Goal: Task Accomplishment & Management: Complete application form

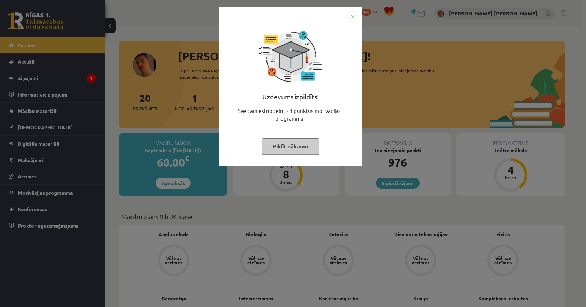
click at [353, 16] on img "Close" at bounding box center [352, 17] width 10 height 10
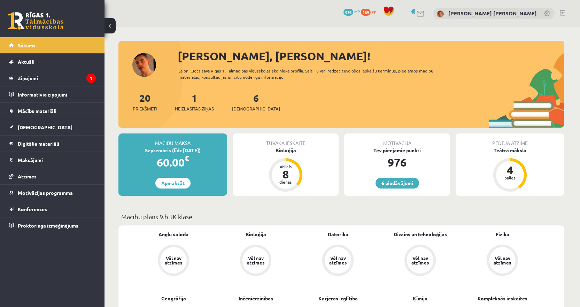
click at [59, 79] on legend "Ziņojumi 1" at bounding box center [57, 78] width 78 height 16
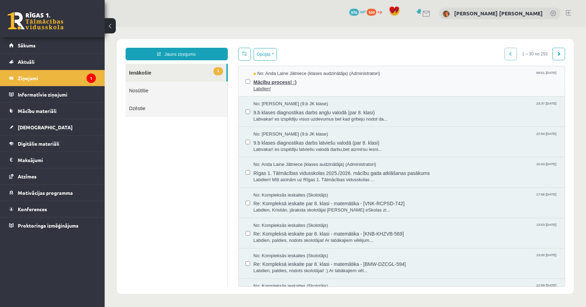
click at [266, 82] on span "Mācību process! :)" at bounding box center [405, 81] width 304 height 9
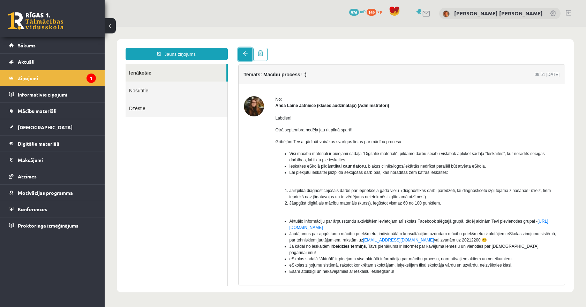
click at [243, 50] on link at bounding box center [245, 54] width 14 height 13
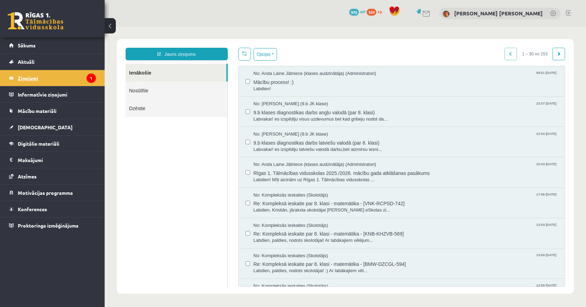
click at [81, 81] on legend "Ziņojumi 1" at bounding box center [57, 78] width 78 height 16
click at [49, 120] on link "[DEMOGRAPHIC_DATA]" at bounding box center [52, 127] width 87 height 16
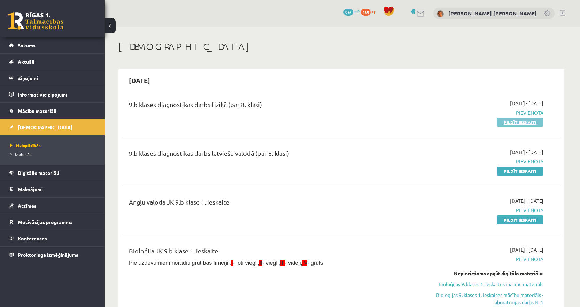
click at [507, 121] on link "Pildīt ieskaiti" at bounding box center [520, 122] width 47 height 9
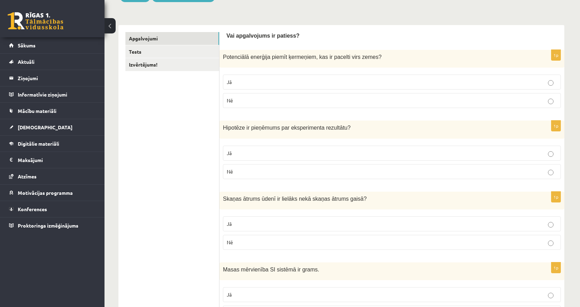
scroll to position [105, 0]
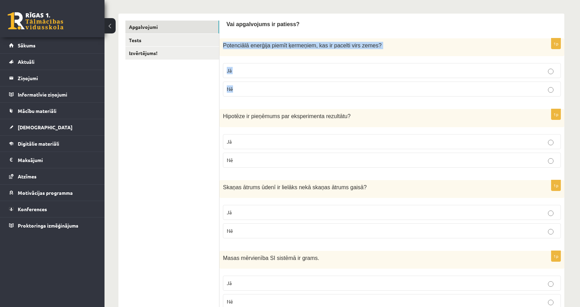
drag, startPoint x: 255, startPoint y: 83, endPoint x: 222, endPoint y: 51, distance: 46.1
click at [222, 51] on div "1p Potenciālā enerģija piemīt ķermeņiem, kas ir pacelti virs zemes ? Jā Nē" at bounding box center [392, 70] width 345 height 64
copy div "Potenciālā enerģija piemīt ķermeņiem, kas ir pacelti virs zemes ? Jā Nē"
click at [248, 69] on p "Jā" at bounding box center [392, 70] width 330 height 7
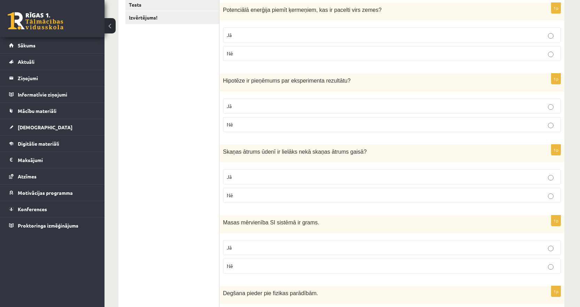
scroll to position [174, 0]
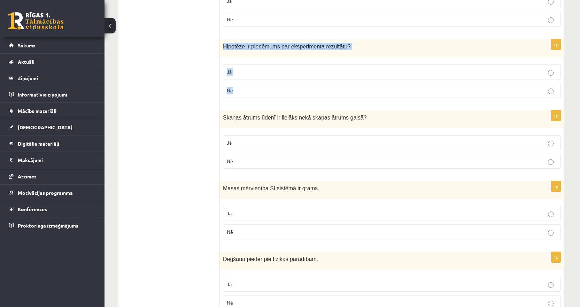
drag, startPoint x: 221, startPoint y: 65, endPoint x: 222, endPoint y: 53, distance: 12.6
click at [222, 53] on div "1p Hipotēze ir pieņēmums par eksperimenta rezultātu ? Jā Nē" at bounding box center [392, 71] width 345 height 64
copy div "Hipotēze ir pieņēmums par eksperimenta rezultātu ? Jā Nē"
click at [231, 75] on p "Jā" at bounding box center [392, 71] width 330 height 7
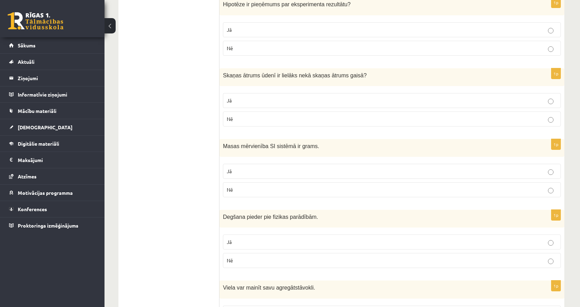
scroll to position [279, 0]
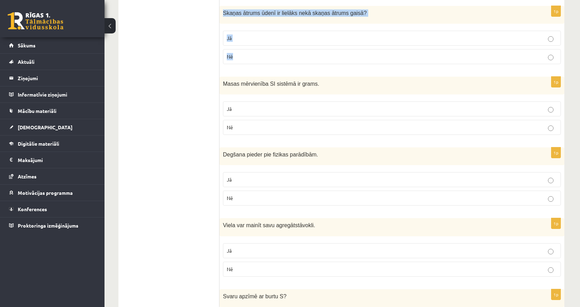
drag, startPoint x: 233, startPoint y: 32, endPoint x: 221, endPoint y: 19, distance: 17.5
click at [221, 19] on div "1p Skaņas ātrums ūdenī ir lielāks nekā skaņas ātrums gaisā ? Jā Nē" at bounding box center [392, 38] width 345 height 64
copy div "Skaņas ātrums ūdenī ir lielāks nekā skaņas ātrums gaisā ? Jā Nē"
click at [241, 36] on p "Jā" at bounding box center [392, 38] width 330 height 7
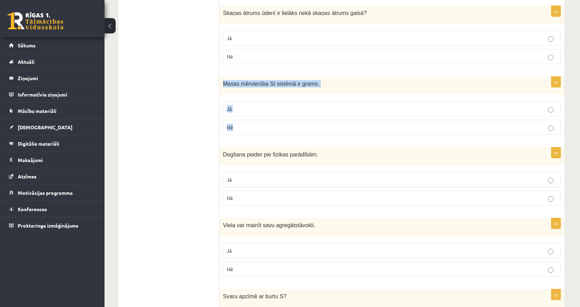
drag, startPoint x: 228, startPoint y: 110, endPoint x: 225, endPoint y: 89, distance: 21.5
click at [225, 89] on div "1p Masas mērvienība SI sistēmā ir grams. Jā Nē" at bounding box center [392, 109] width 345 height 64
copy div "Masas mērvienība SI sistēmā ir grams. Jā Nē"
click at [238, 126] on p "Nē" at bounding box center [392, 127] width 330 height 7
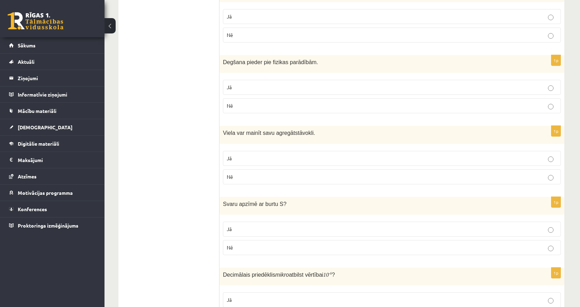
scroll to position [383, 0]
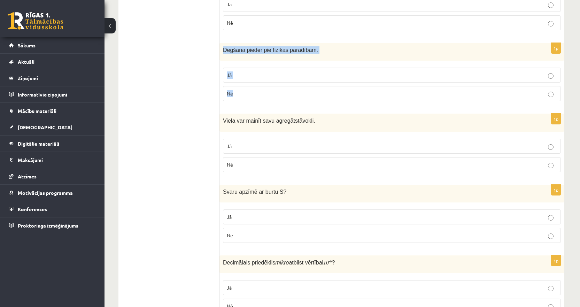
drag, startPoint x: 245, startPoint y: 95, endPoint x: 221, endPoint y: 56, distance: 45.9
click at [221, 56] on div "1p Degšana pieder pie fizikas parādībām. Jā Nē" at bounding box center [392, 75] width 345 height 64
copy div "Degšana pieder pie fizikas parādībām. Jā Nē"
click at [226, 93] on label "Nē" at bounding box center [392, 93] width 338 height 15
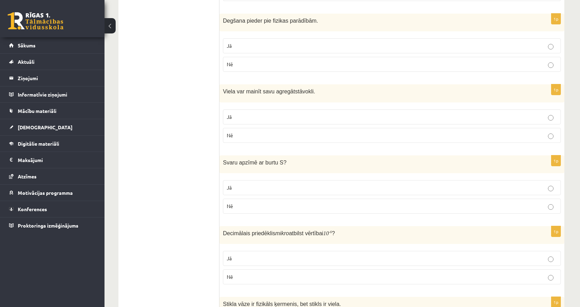
scroll to position [453, 0]
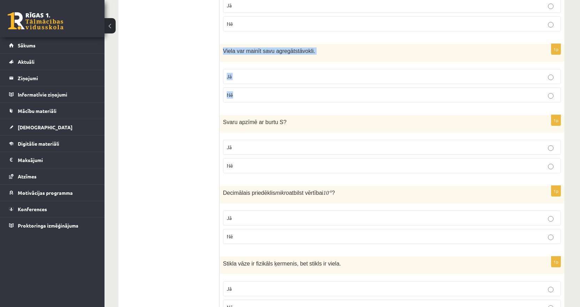
drag, startPoint x: 239, startPoint y: 92, endPoint x: 224, endPoint y: 54, distance: 41.1
click at [224, 54] on div "1p Viela var mainīt savu agregātstāvokli. Jā Nē" at bounding box center [392, 76] width 345 height 64
copy div "Viela var mainīt savu agregātstāvokli. Jā Nē"
click at [255, 77] on p "Jā" at bounding box center [392, 76] width 330 height 7
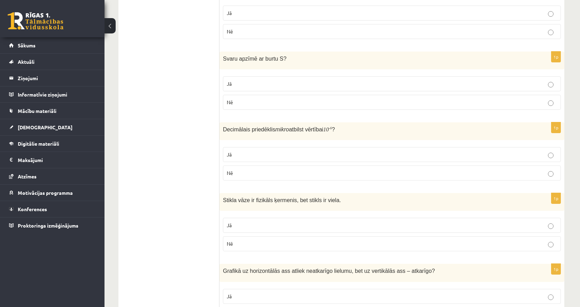
scroll to position [523, 0]
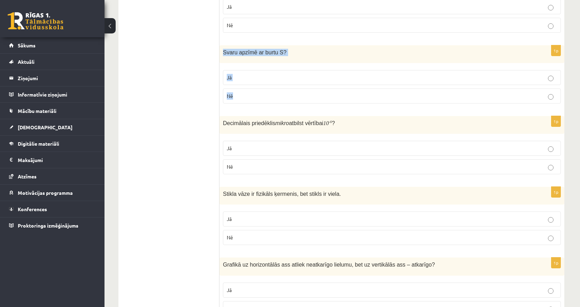
drag, startPoint x: 246, startPoint y: 99, endPoint x: 223, endPoint y: 58, distance: 46.8
click at [223, 58] on div "1p Svaru apzīmē ar burtu S ? Jā Nē" at bounding box center [392, 77] width 345 height 64
copy div "Svaru apzīmē ar burtu S ? Jā Nē"
click at [253, 94] on p "Nē" at bounding box center [392, 95] width 330 height 7
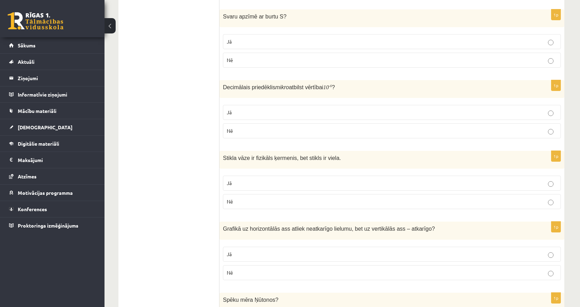
scroll to position [593, 0]
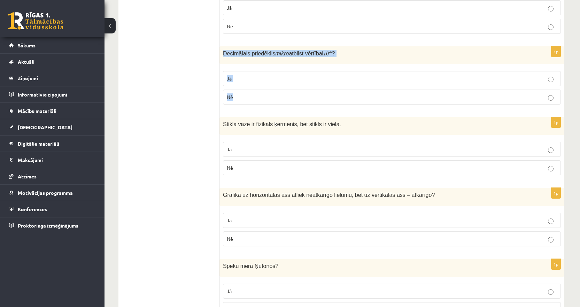
drag, startPoint x: 248, startPoint y: 100, endPoint x: 223, endPoint y: 61, distance: 46.2
click at [223, 61] on div "1p Decimālais priedēklis mikro atbilst vērtībai 10 - 6 ? Jā Nē" at bounding box center [392, 78] width 345 height 64
copy div "Decimālais priedēklis mikro atbilst vērtībai 10 - 6 ? Jā Nē"
click at [240, 83] on label "Jā" at bounding box center [392, 78] width 338 height 15
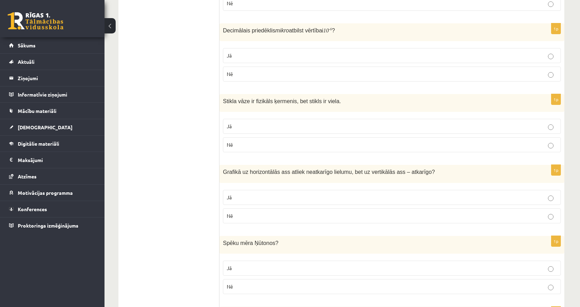
scroll to position [627, 0]
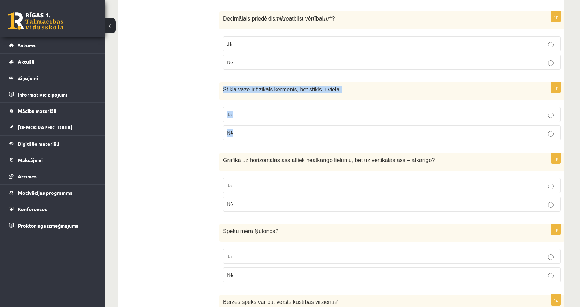
drag, startPoint x: 247, startPoint y: 131, endPoint x: 222, endPoint y: 94, distance: 44.4
click at [222, 94] on div "1p Stikla vāze ir fizikāls ķermenis, bet stikls ir viela. Jā Nē" at bounding box center [392, 114] width 345 height 64
copy div "Stikla vāze ir fizikāls ķermenis, bet stikls ir viela. Jā Nē"
click at [250, 117] on p "Jā" at bounding box center [392, 114] width 330 height 7
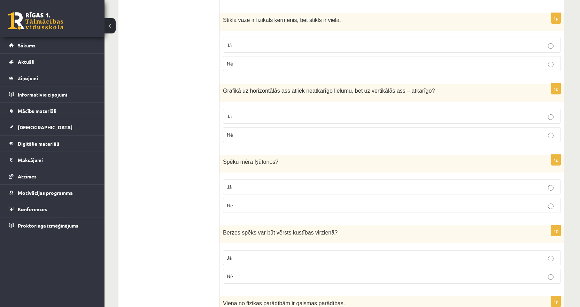
scroll to position [697, 0]
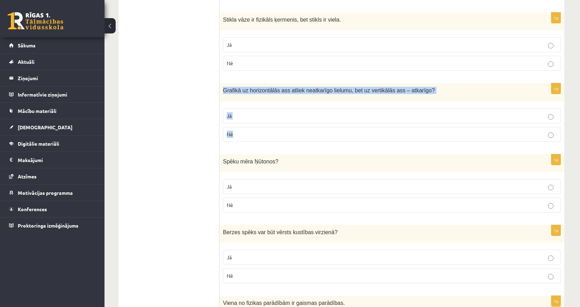
drag, startPoint x: 243, startPoint y: 137, endPoint x: 221, endPoint y: 92, distance: 50.4
click at [221, 92] on div "1p Grafikā uz horizontālās ass atliek neatkarīgo lielumu, bet uz vertikālās ass…" at bounding box center [392, 115] width 345 height 64
copy div "Grafikā uz horizontālās ass atliek neatkarīgo lielumu, bet uz vertikālās ass – …"
click at [232, 113] on p "Jā" at bounding box center [392, 115] width 330 height 7
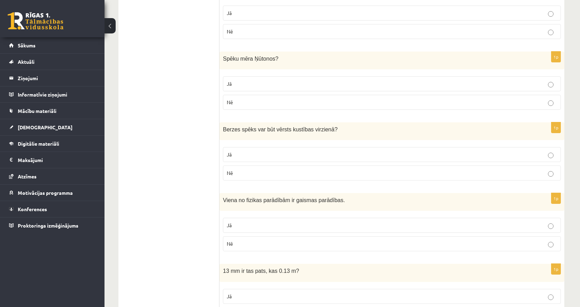
scroll to position [802, 0]
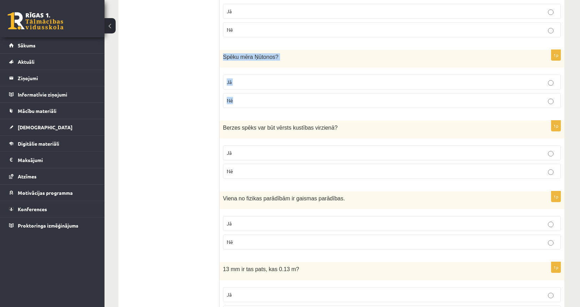
drag, startPoint x: 240, startPoint y: 101, endPoint x: 223, endPoint y: 61, distance: 43.9
click at [223, 61] on div "1p Spēku mēra Ņūtonos ? Jā Nē" at bounding box center [392, 82] width 345 height 64
click at [244, 82] on p "Jā" at bounding box center [392, 81] width 330 height 7
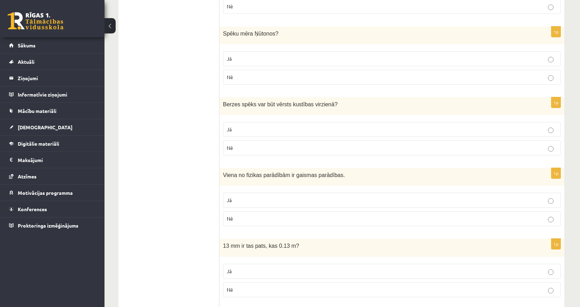
scroll to position [837, 0]
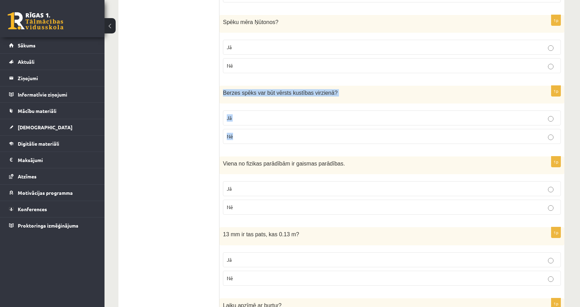
drag, startPoint x: 246, startPoint y: 142, endPoint x: 222, endPoint y: 100, distance: 48.2
click at [222, 100] on div "1p Berzes spēks var būt vērsts kustības virzienā ? Jā Nē" at bounding box center [392, 118] width 345 height 64
click at [235, 134] on p "Nē" at bounding box center [392, 136] width 330 height 7
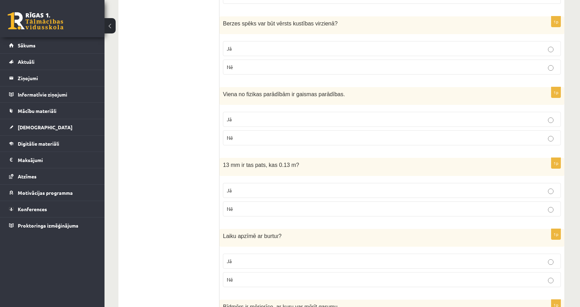
scroll to position [906, 0]
drag, startPoint x: 238, startPoint y: 138, endPoint x: 217, endPoint y: 101, distance: 42.0
click at [221, 98] on div "Viena no fizikas parādībām ir gaismas parādības." at bounding box center [392, 96] width 345 height 18
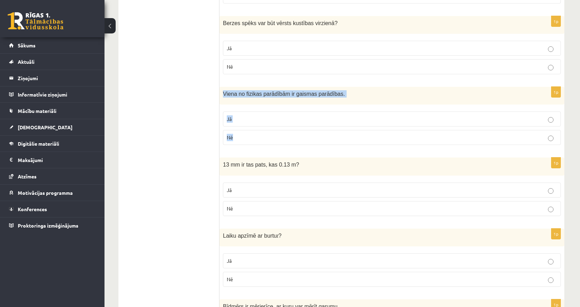
drag, startPoint x: 223, startPoint y: 96, endPoint x: 247, endPoint y: 137, distance: 47.7
click at [247, 137] on div "1p Viena no fizikas parādībām ir gaismas parādības. Jā Nē" at bounding box center [392, 119] width 345 height 64
click at [253, 119] on p "Jā" at bounding box center [392, 118] width 330 height 7
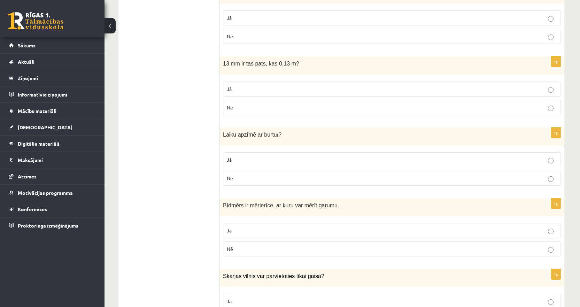
scroll to position [1011, 0]
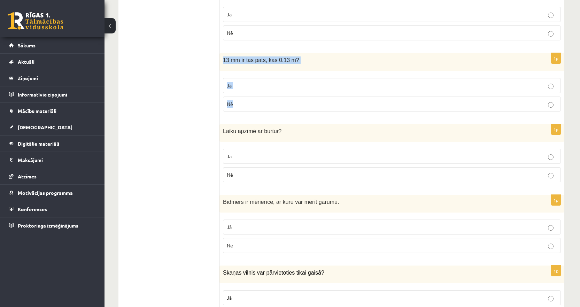
drag, startPoint x: 245, startPoint y: 107, endPoint x: 223, endPoint y: 65, distance: 47.5
click at [223, 65] on div "1p 13 mm ir tas pats, kas 0.13 m? Jā Nē" at bounding box center [392, 85] width 345 height 64
click at [224, 88] on label "Jā" at bounding box center [392, 85] width 338 height 15
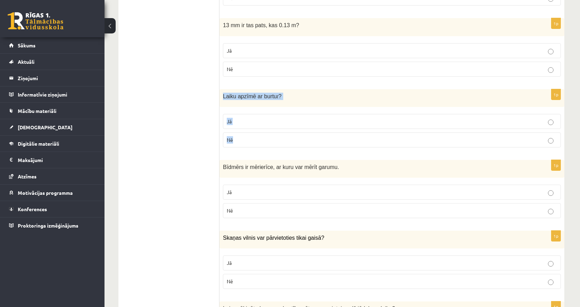
drag, startPoint x: 247, startPoint y: 139, endPoint x: 222, endPoint y: 104, distance: 43.0
click at [222, 104] on div "1p Laiku apzīmē ar burtu t ? Jā Nē" at bounding box center [392, 121] width 345 height 64
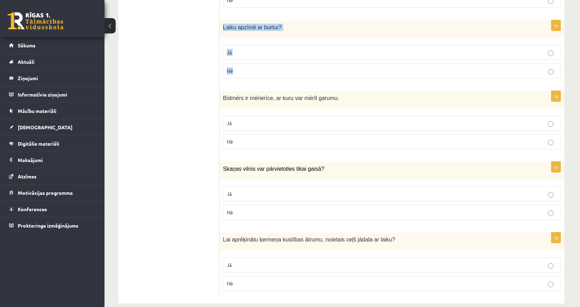
scroll to position [1115, 0]
click at [239, 46] on label "Jā" at bounding box center [392, 51] width 338 height 15
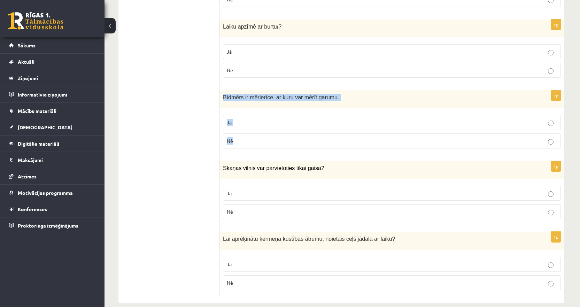
drag, startPoint x: 242, startPoint y: 140, endPoint x: 221, endPoint y: 101, distance: 44.1
click at [221, 101] on div "1p Bīdmērs ir mērierīce, ar kuru var mērīt garumu. Jā Nē" at bounding box center [392, 122] width 345 height 64
click at [241, 140] on p "Nē" at bounding box center [392, 140] width 330 height 7
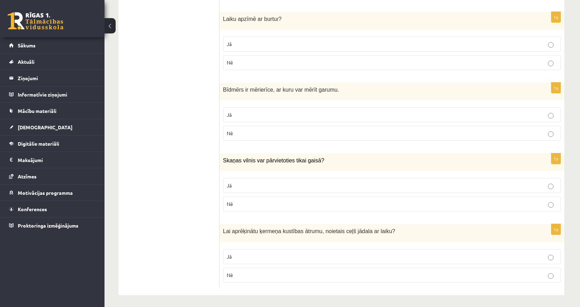
scroll to position [1125, 0]
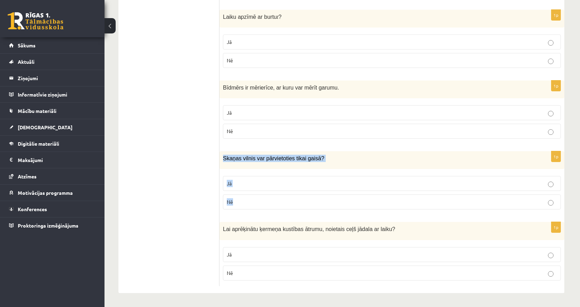
drag, startPoint x: 243, startPoint y: 204, endPoint x: 222, endPoint y: 162, distance: 46.5
click at [222, 162] on div "1p Skaņas vilnis var pārvietoties tikai gaisā? Jā Nē" at bounding box center [392, 183] width 345 height 64
click at [237, 201] on p "Nē" at bounding box center [392, 201] width 330 height 7
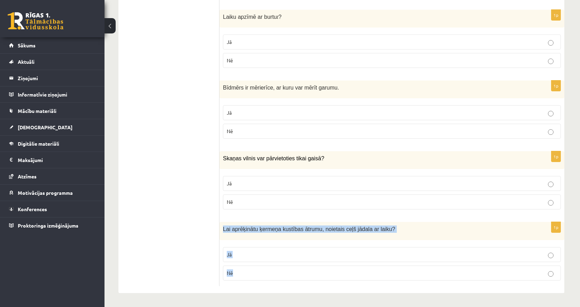
drag, startPoint x: 244, startPoint y: 275, endPoint x: 222, endPoint y: 231, distance: 49.1
click at [222, 231] on div "1p Lai aprēķinātu ķermeņa kustības ātrumu, noietais ceļš jādala ar laiku? Jā Nē" at bounding box center [392, 254] width 345 height 64
click at [247, 256] on p "Jā" at bounding box center [392, 254] width 330 height 7
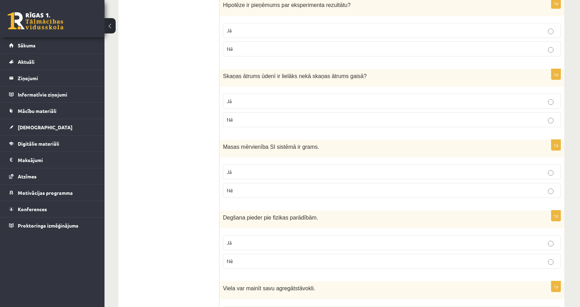
scroll to position [0, 0]
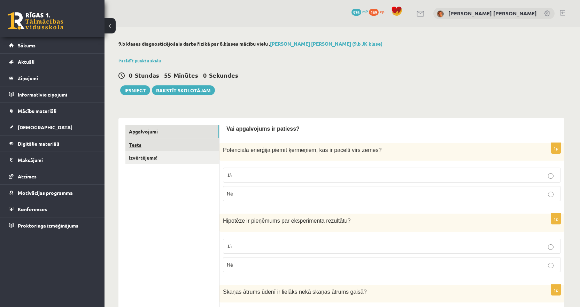
click at [142, 145] on link "Tests" at bounding box center [172, 144] width 94 height 13
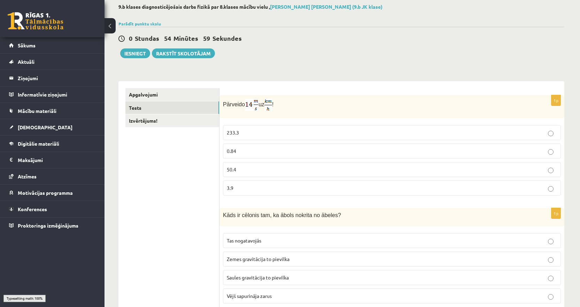
scroll to position [70, 0]
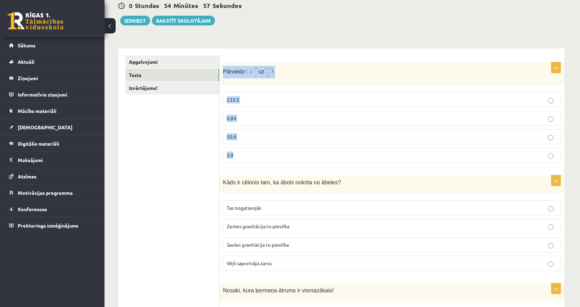
drag, startPoint x: 253, startPoint y: 155, endPoint x: 222, endPoint y: 75, distance: 85.8
click at [222, 75] on div "1p Pārveido uz ! 233.3 0.84 50.4 3.9" at bounding box center [392, 115] width 345 height 106
drag, startPoint x: 182, startPoint y: 120, endPoint x: 201, endPoint y: 120, distance: 19.5
click at [239, 136] on p "50.4" at bounding box center [392, 136] width 330 height 7
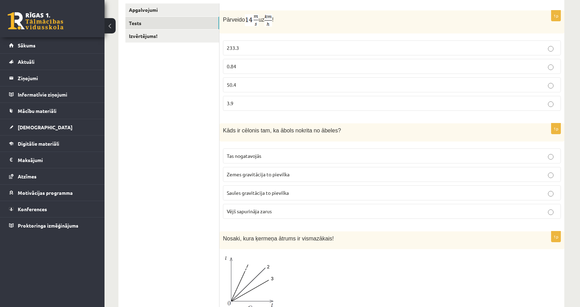
scroll to position [139, 0]
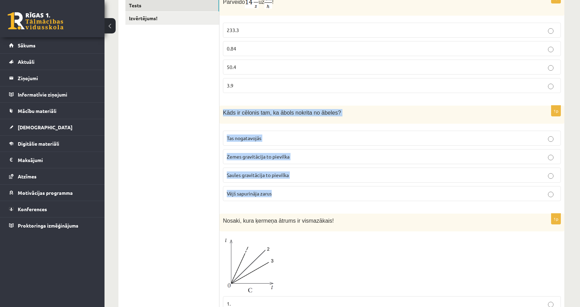
drag, startPoint x: 281, startPoint y: 191, endPoint x: 221, endPoint y: 116, distance: 95.9
click at [221, 116] on div "1p Kāds ir cēlonis tam, ka ābols nokrita no ābeles? Tas nogatavojās Zemes gravi…" at bounding box center [392, 156] width 345 height 101
click at [236, 155] on span "Zemes gravitācija to pievilka" at bounding box center [258, 156] width 63 height 6
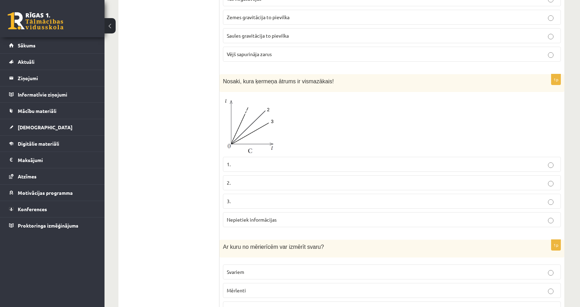
scroll to position [314, 0]
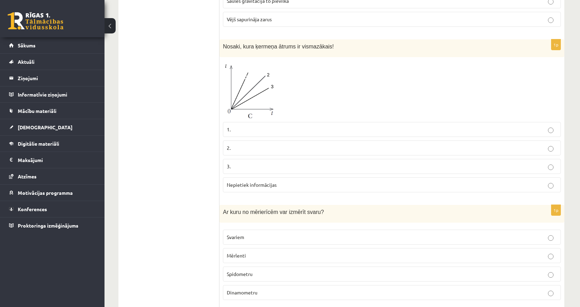
click at [241, 129] on p "1." at bounding box center [392, 129] width 330 height 7
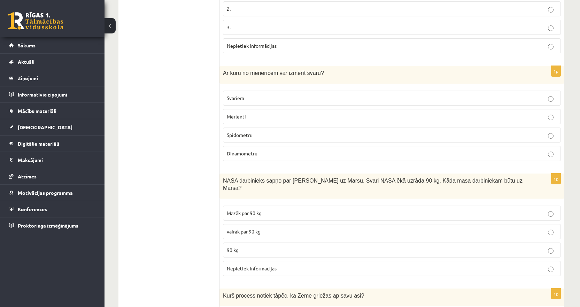
scroll to position [453, 0]
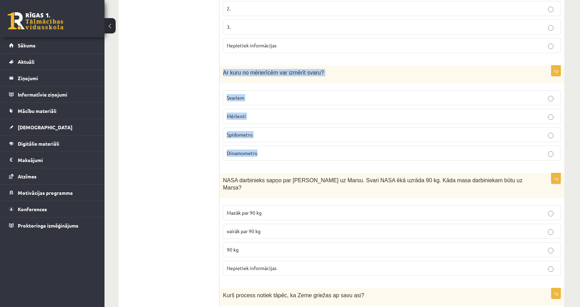
drag, startPoint x: 266, startPoint y: 152, endPoint x: 222, endPoint y: 80, distance: 83.8
click at [222, 80] on div "1p Ar kuru no mērierīcēm var izmērīt svaru? Svariem Mērlenti Spidometru Dinamom…" at bounding box center [392, 116] width 345 height 101
click at [245, 150] on p "Dinamometru" at bounding box center [392, 153] width 330 height 7
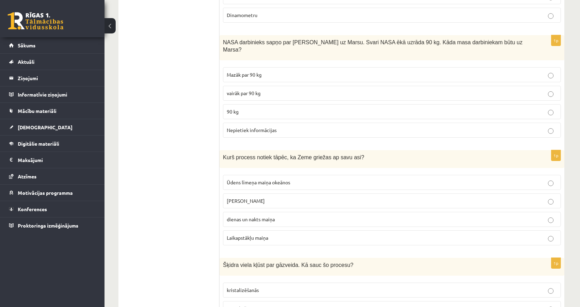
scroll to position [593, 0]
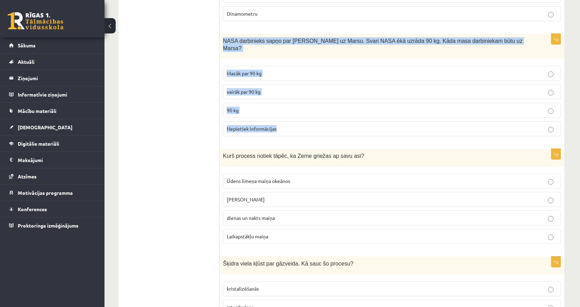
drag, startPoint x: 298, startPoint y: 119, endPoint x: 220, endPoint y: 43, distance: 109.2
click at [220, 43] on div "1p NASA darbinieks sapņo par ceļošanu uz Marsu. Svari NASA ēkā uzrāda 90 kg. Kā…" at bounding box center [392, 88] width 345 height 108
click at [240, 107] on p "90 kg" at bounding box center [392, 110] width 330 height 7
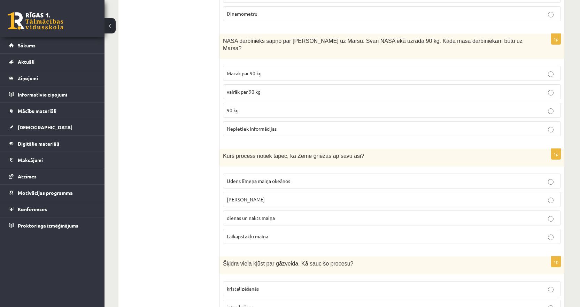
scroll to position [662, 0]
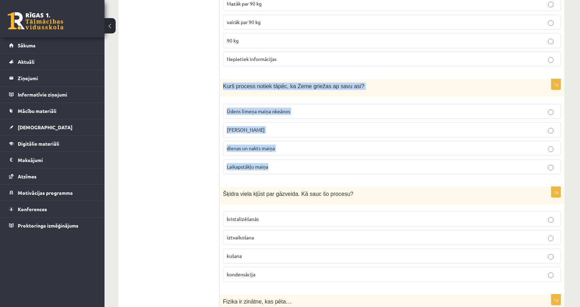
drag, startPoint x: 287, startPoint y: 160, endPoint x: 223, endPoint y: 85, distance: 98.1
click at [223, 85] on div "1p Kurš process notiek tāpēc, ka Zeme griežas ap savu asi? Ūdens līmeņa maiņa o…" at bounding box center [392, 129] width 345 height 101
click at [245, 145] on span "dienas un nakts maiņa" at bounding box center [251, 148] width 48 height 6
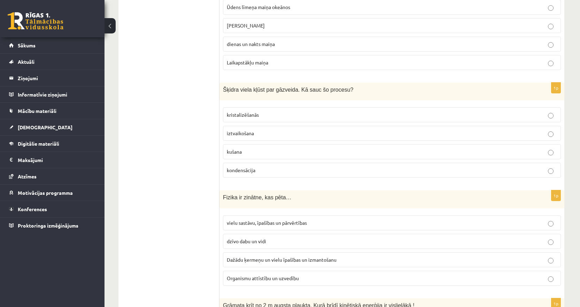
scroll to position [767, 0]
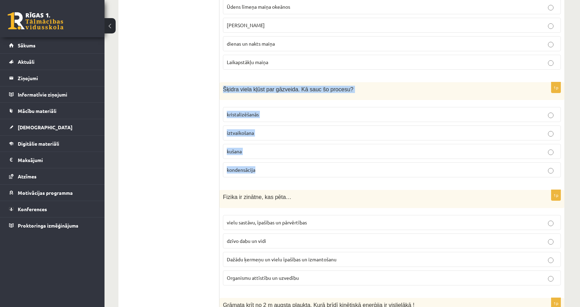
drag, startPoint x: 264, startPoint y: 165, endPoint x: 223, endPoint y: 89, distance: 86.1
click at [223, 89] on div "1p Šķidra viela kļūst par gāzveida. Kā sauc šo procesu? kristalizēšanās iztvaik…" at bounding box center [392, 132] width 345 height 101
click at [241, 130] on span "iztvaikošana" at bounding box center [240, 133] width 27 height 6
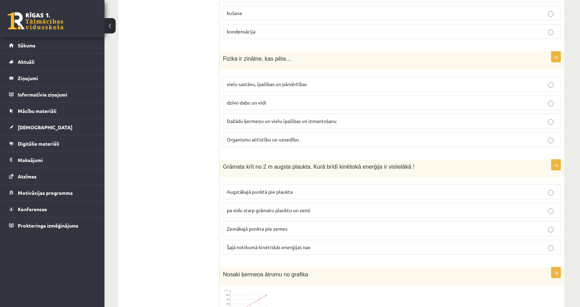
scroll to position [906, 0]
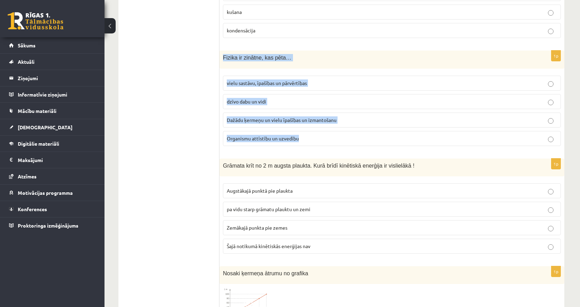
drag, startPoint x: 306, startPoint y: 133, endPoint x: 223, endPoint y: 58, distance: 112.1
click at [223, 58] on div "1p Fizika ir zinātne, kas pēta… vielu sastāvu, īpašības un pārvērtības dzīvo da…" at bounding box center [392, 101] width 345 height 101
click at [250, 117] on span "Dažādu ķermeņu un vielu īpašības un izmantošanu" at bounding box center [282, 120] width 110 height 6
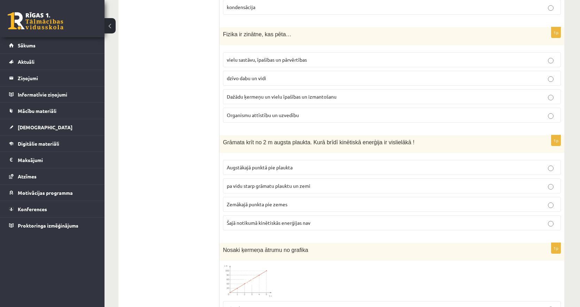
scroll to position [976, 0]
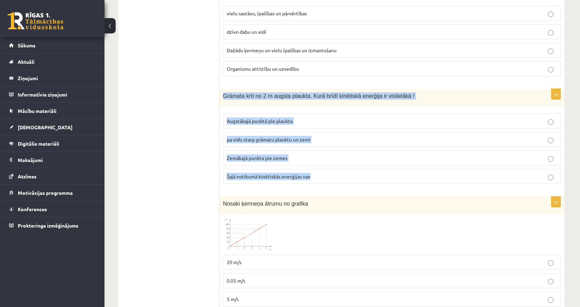
drag, startPoint x: 322, startPoint y: 168, endPoint x: 220, endPoint y: 93, distance: 126.3
click at [220, 93] on div "1p Grāmata krīt no 2 m augsta plaukta. Kurā brīdī kinētiskā enerģija ir visliel…" at bounding box center [392, 139] width 345 height 101
click at [244, 155] on span "Zemākajā punkta pie zemes" at bounding box center [257, 158] width 61 height 6
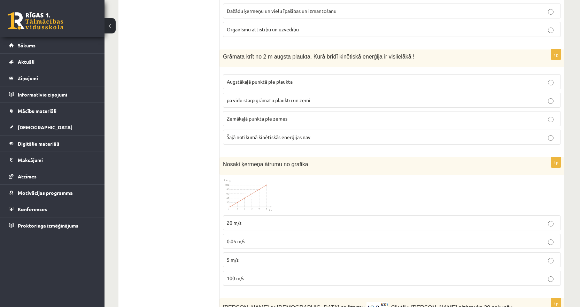
scroll to position [1081, 0]
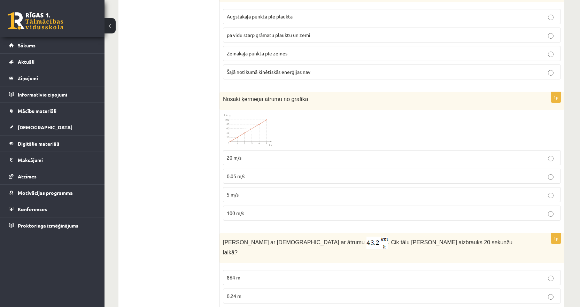
click at [237, 173] on span "0.05 m/s" at bounding box center [236, 176] width 18 height 6
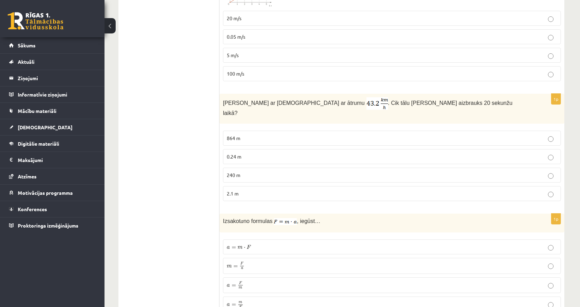
click at [243, 190] on p "2.1 m" at bounding box center [392, 193] width 330 height 7
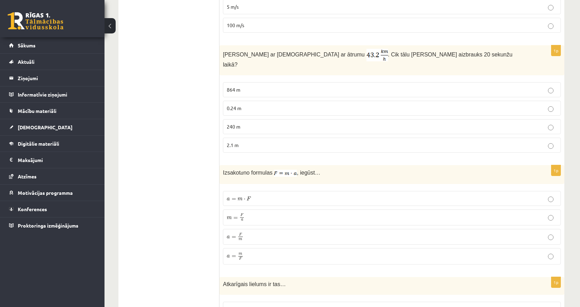
scroll to position [1290, 0]
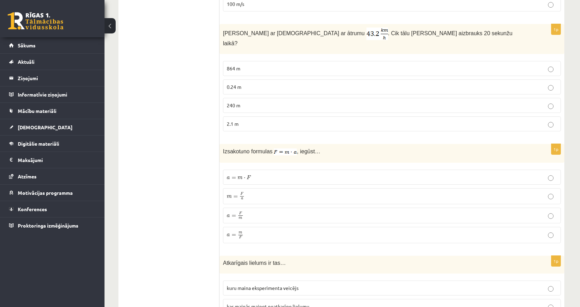
click at [245, 177] on span "⋅" at bounding box center [245, 178] width 2 height 2
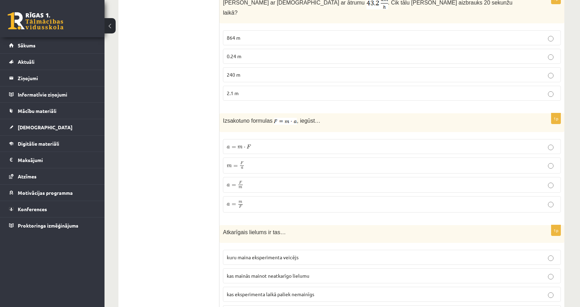
scroll to position [1394, 0]
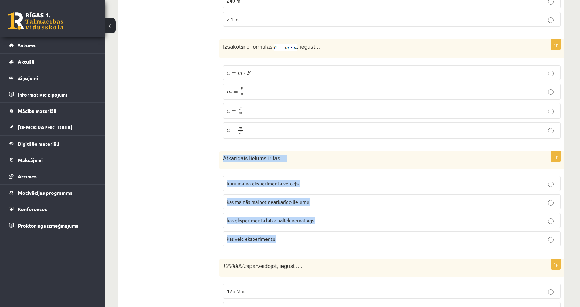
drag, startPoint x: 292, startPoint y: 223, endPoint x: 221, endPoint y: 146, distance: 104.1
click at [221, 151] on div "1p Atkarīgais lielums ir tas… kuru maina eksperimenta veicējs kas mainās mainot…" at bounding box center [392, 201] width 345 height 101
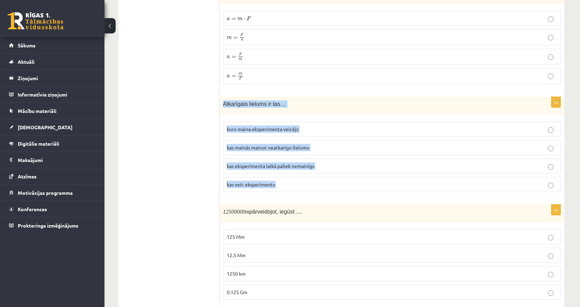
scroll to position [1453, 0]
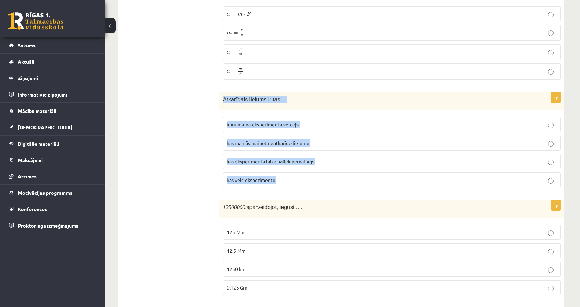
click at [256, 140] on span "kas mainās mainot neatkarīgo lielumu" at bounding box center [268, 143] width 83 height 6
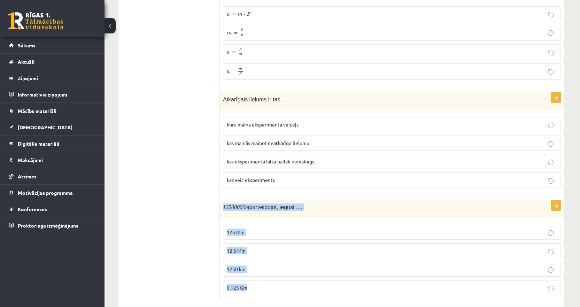
drag, startPoint x: 254, startPoint y: 273, endPoint x: 222, endPoint y: 196, distance: 83.4
click at [222, 200] on div "1p 12500000 m pārveidojot, iegūst .... 125 Mm 12.5 Mm 1250 km 0.125 Gm" at bounding box center [392, 250] width 345 height 101
click at [247, 247] on p "12.5 Mm" at bounding box center [392, 250] width 330 height 7
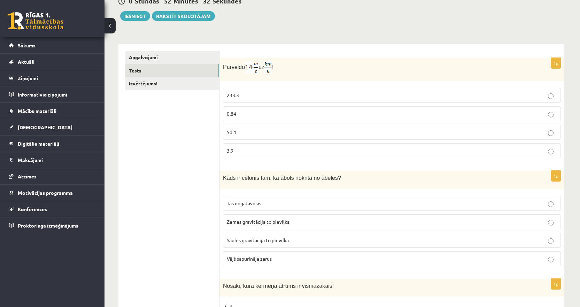
scroll to position [0, 0]
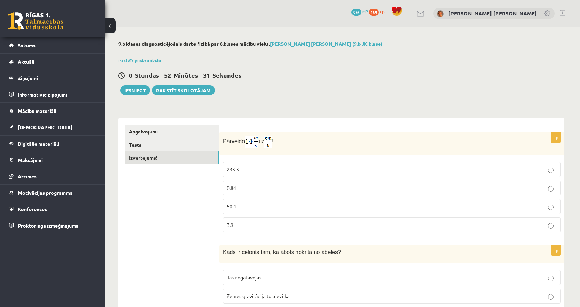
click at [172, 157] on link "Izvērtējums!" at bounding box center [172, 157] width 94 height 13
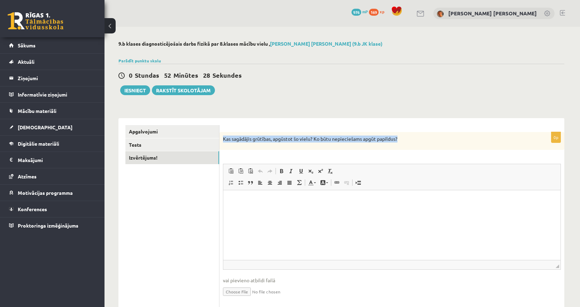
drag, startPoint x: 402, startPoint y: 136, endPoint x: 223, endPoint y: 138, distance: 179.2
click at [223, 138] on div "Kas sagādājis grūtības, apgūstot šo vielu? Ko būtu nepieciešams apgūt papildus?" at bounding box center [392, 141] width 345 height 18
click at [330, 212] on html at bounding box center [391, 200] width 337 height 21
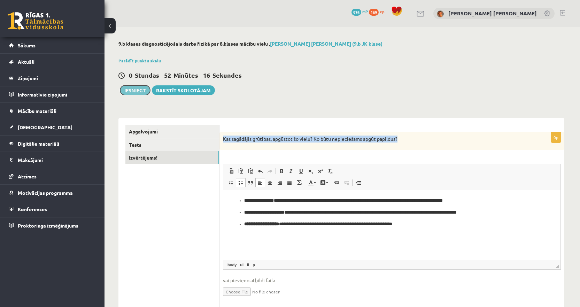
click at [135, 93] on button "Iesniegt" at bounding box center [135, 90] width 30 height 10
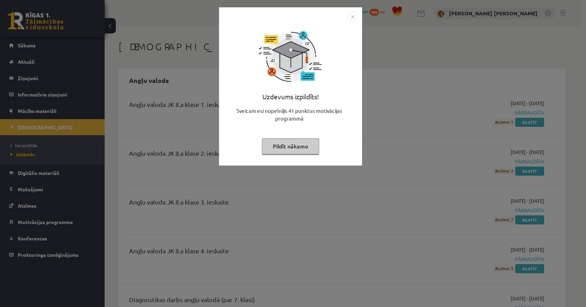
click at [351, 16] on img "Close" at bounding box center [352, 17] width 10 height 10
